Goal: Task Accomplishment & Management: Manage account settings

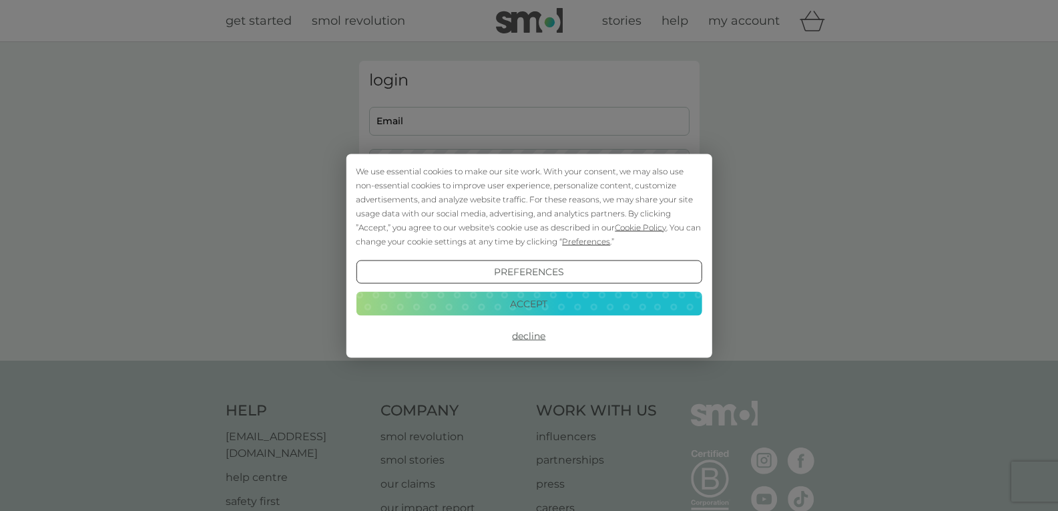
click at [521, 296] on button "Accept" at bounding box center [529, 304] width 346 height 24
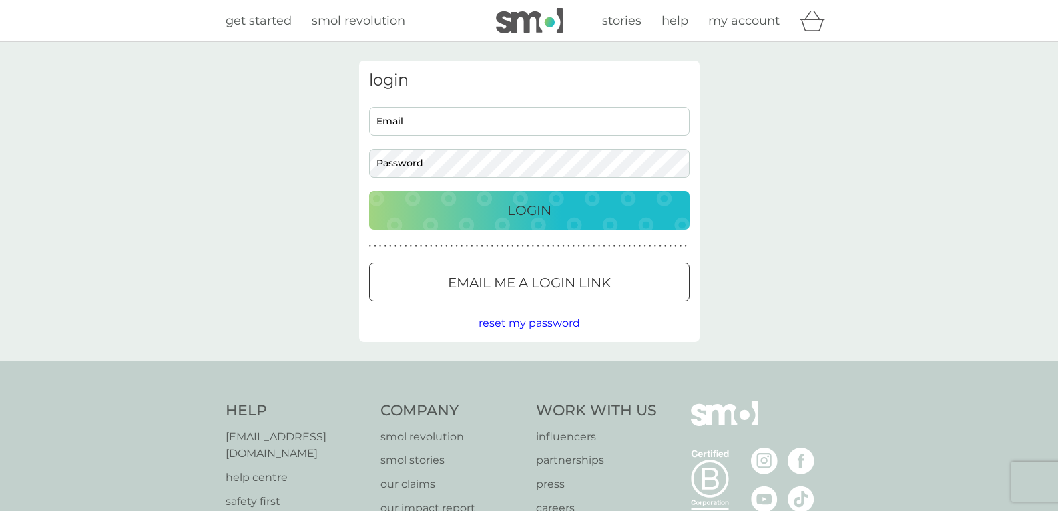
click at [432, 108] on input "Email" at bounding box center [529, 121] width 320 height 29
type input "jane-fallon@hotmail.com"
click at [505, 213] on div "Login" at bounding box center [529, 210] width 294 height 21
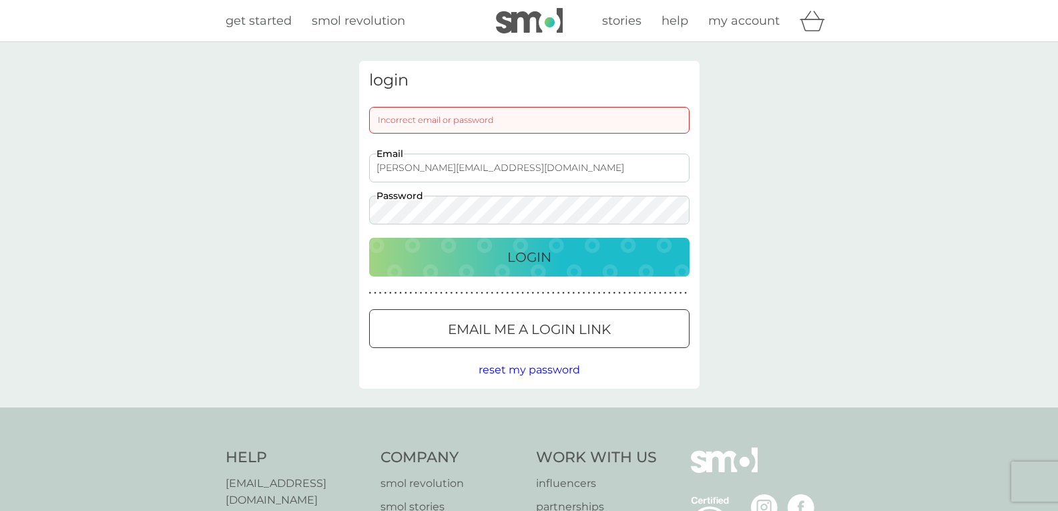
click at [276, 218] on div "login Incorrect email or password jane-fallon@hotmail.com Email Password Login …" at bounding box center [529, 224] width 1058 height 365
click at [511, 254] on p "Login" at bounding box center [529, 256] width 44 height 21
click at [270, 213] on div "login Incorrect email or password jane-fallon@hotmail.com Email Password Login …" at bounding box center [529, 224] width 1058 height 365
click at [489, 251] on div "Login" at bounding box center [529, 256] width 294 height 21
click at [258, 208] on div "login Incorrect email or password jane-fallon@hotmail.com Email Password Login …" at bounding box center [529, 224] width 1058 height 365
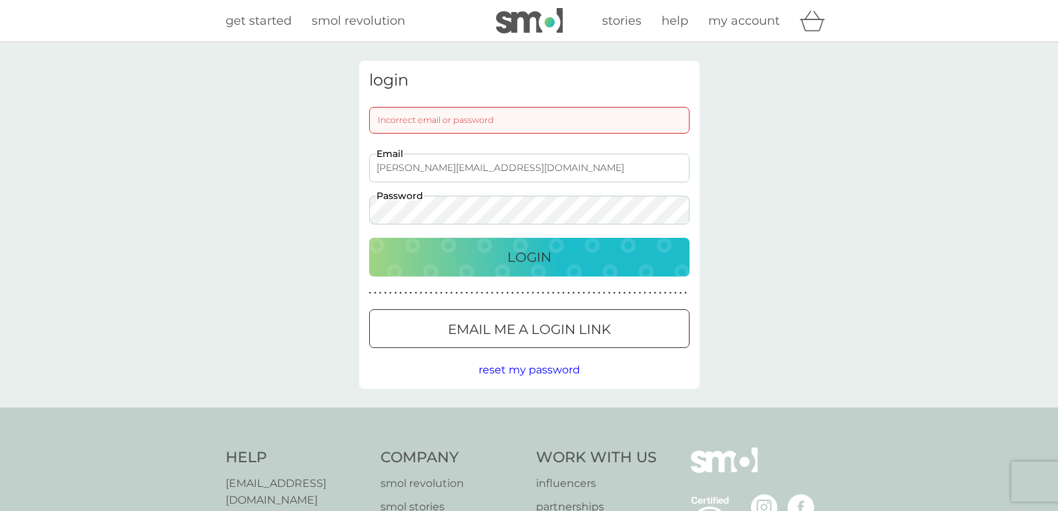
click at [505, 253] on div "Login" at bounding box center [529, 256] width 294 height 21
click at [501, 368] on span "reset my password" at bounding box center [529, 369] width 101 height 13
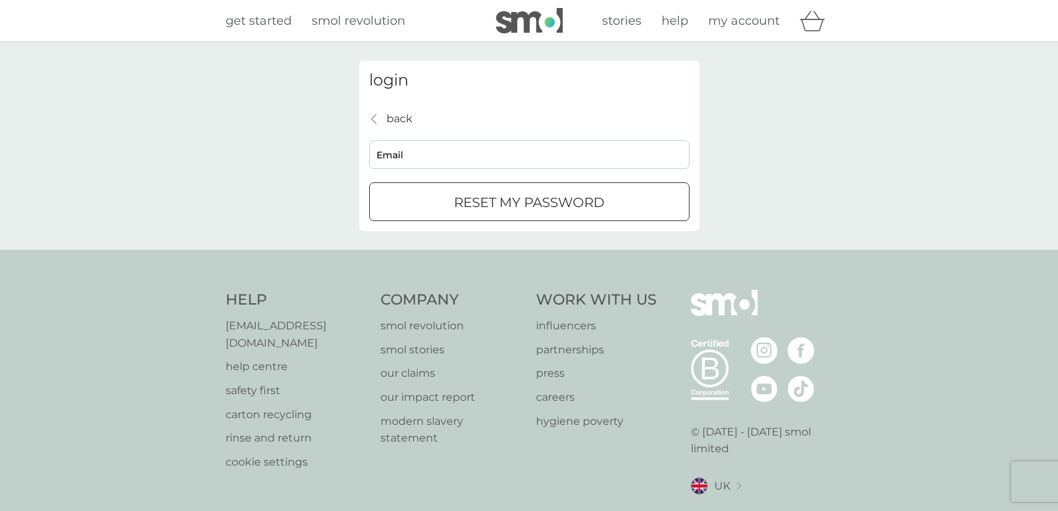
click at [519, 169] on input "Email" at bounding box center [529, 154] width 320 height 29
type input "jane-fallon@hotmail.com"
click at [520, 198] on div "submit" at bounding box center [529, 203] width 48 height 14
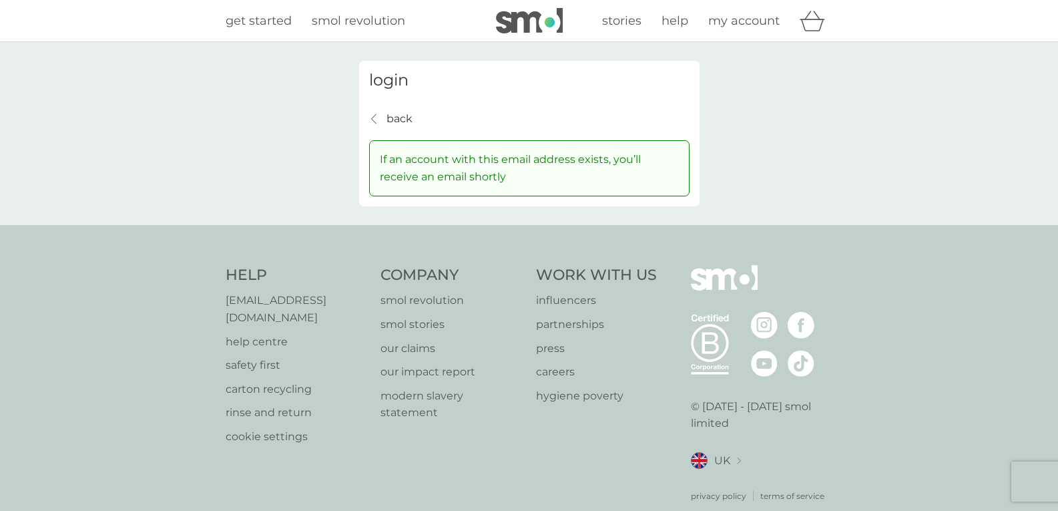
click at [266, 333] on p "help centre" at bounding box center [297, 341] width 142 height 17
click at [386, 81] on h3 "login" at bounding box center [529, 80] width 320 height 19
click at [725, 22] on span "my account" at bounding box center [743, 20] width 71 height 15
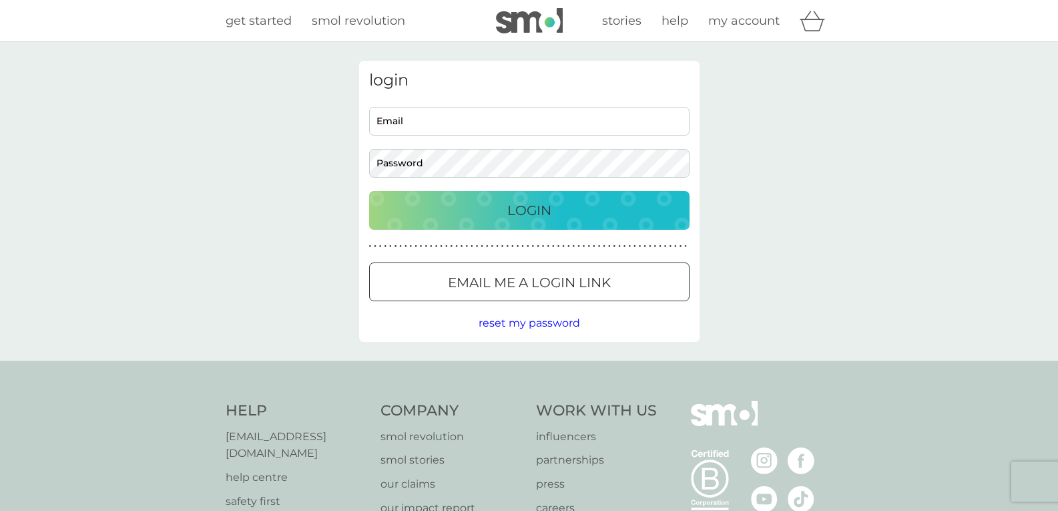
click at [450, 123] on input "Email" at bounding box center [529, 121] width 320 height 29
type input "jane-fallon@hotmail.com"
click at [526, 216] on p "Login" at bounding box center [529, 210] width 44 height 21
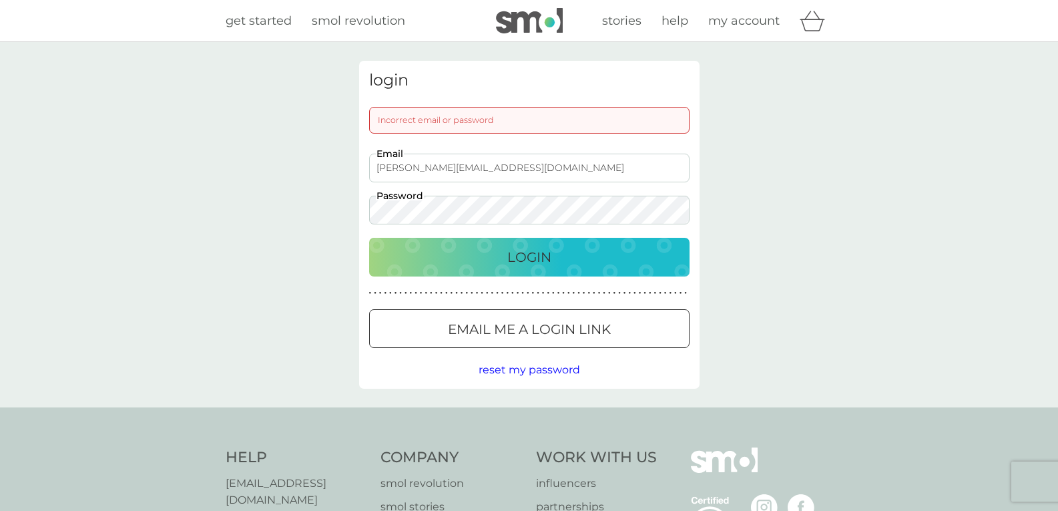
click at [523, 169] on input "jane-fallon@hotmail.com" at bounding box center [529, 168] width 320 height 29
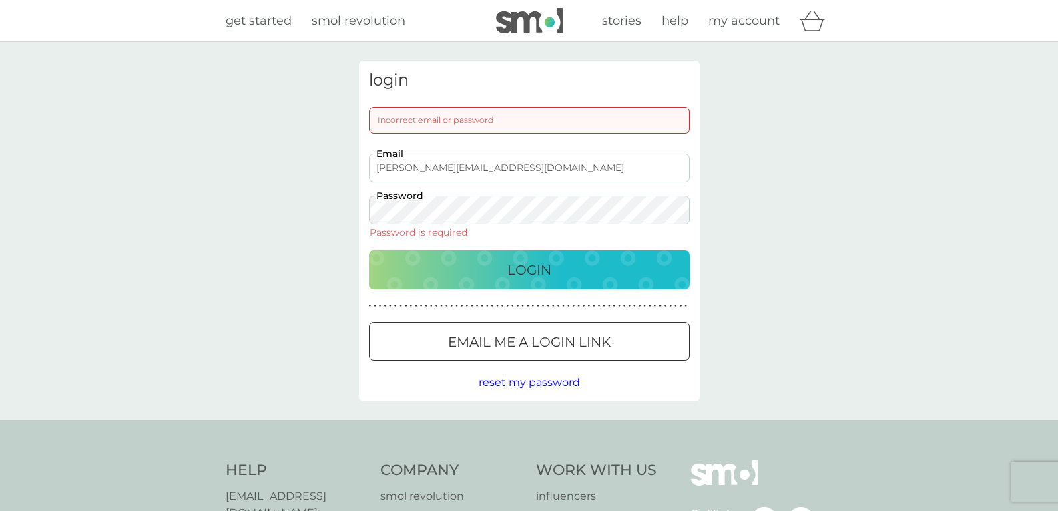
click at [513, 115] on div "Incorrect email or password" at bounding box center [529, 120] width 320 height 27
click at [499, 178] on input "jane-fallon@hotmail.com" at bounding box center [529, 168] width 320 height 29
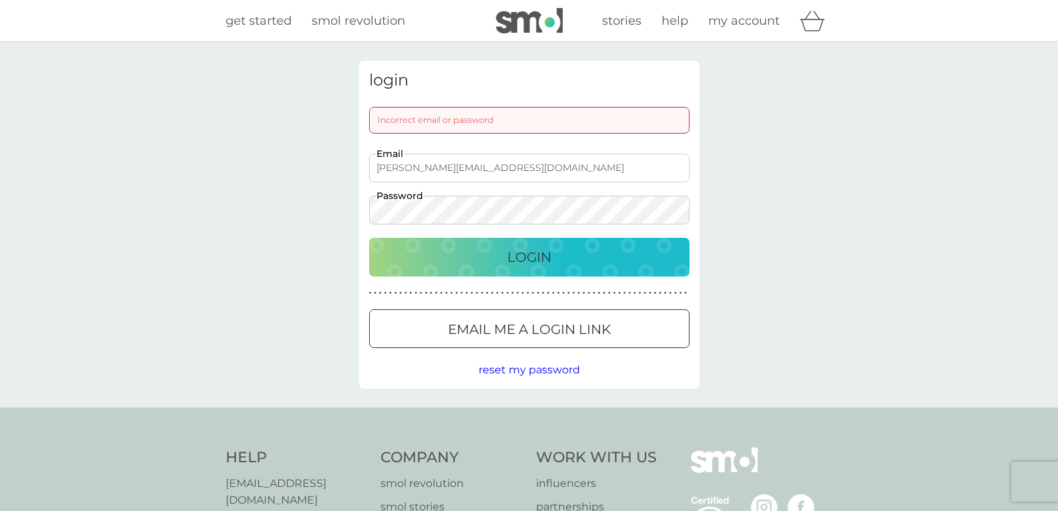
click at [530, 257] on p "Login" at bounding box center [529, 256] width 44 height 21
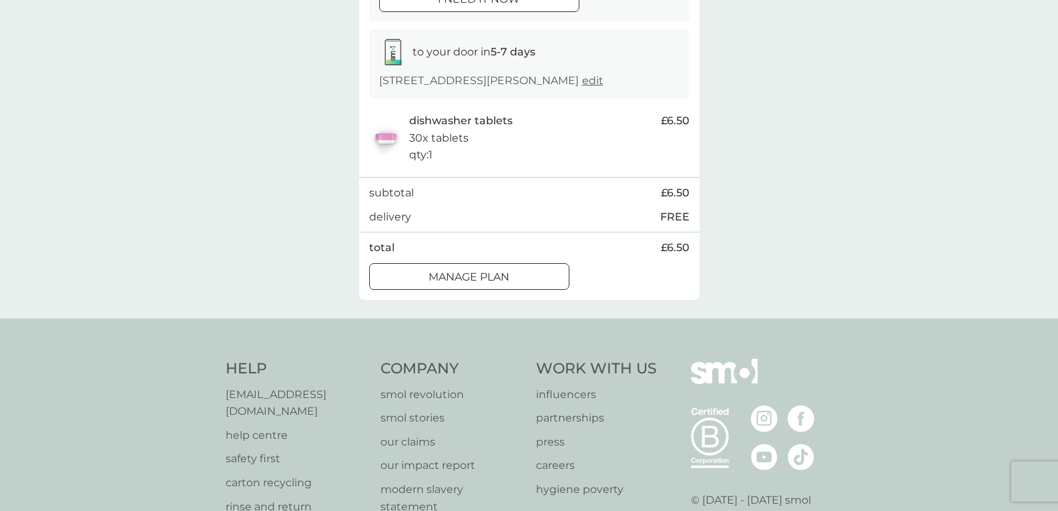
scroll to position [200, 0]
click at [848, 228] on div "your upcoming orders You have 1 order due within the next 5 days. order date [D…" at bounding box center [529, 80] width 1058 height 476
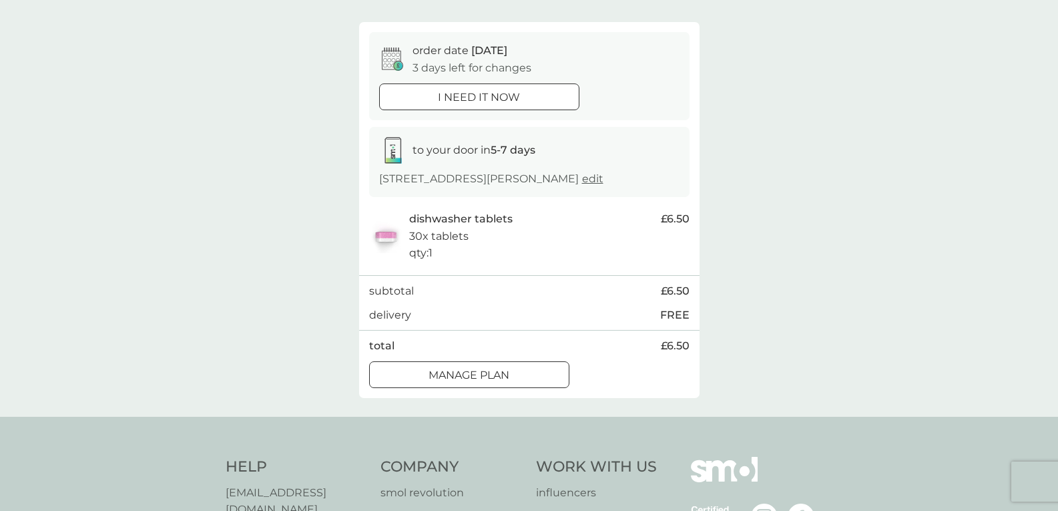
scroll to position [0, 0]
